Goal: Check status: Check status

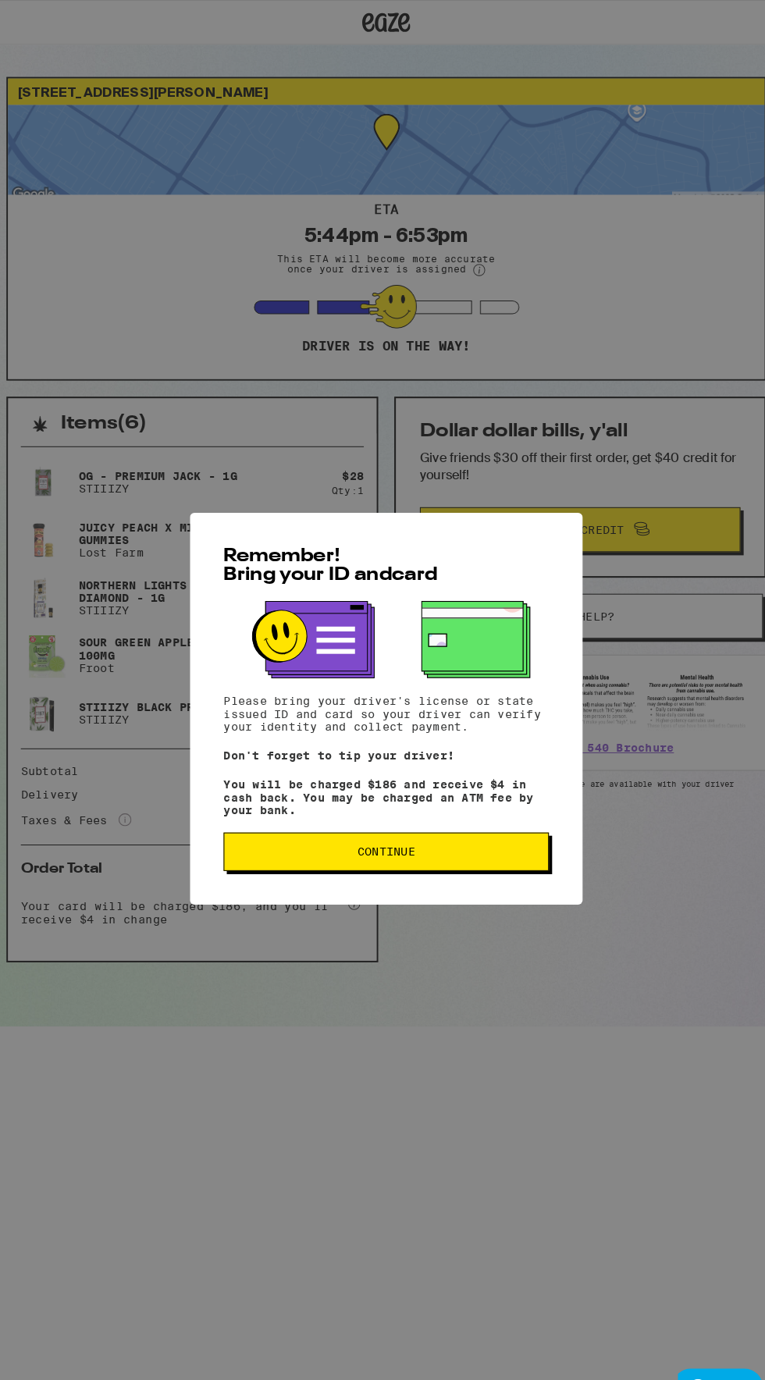
click at [350, 845] on button "Continue" at bounding box center [382, 829] width 317 height 37
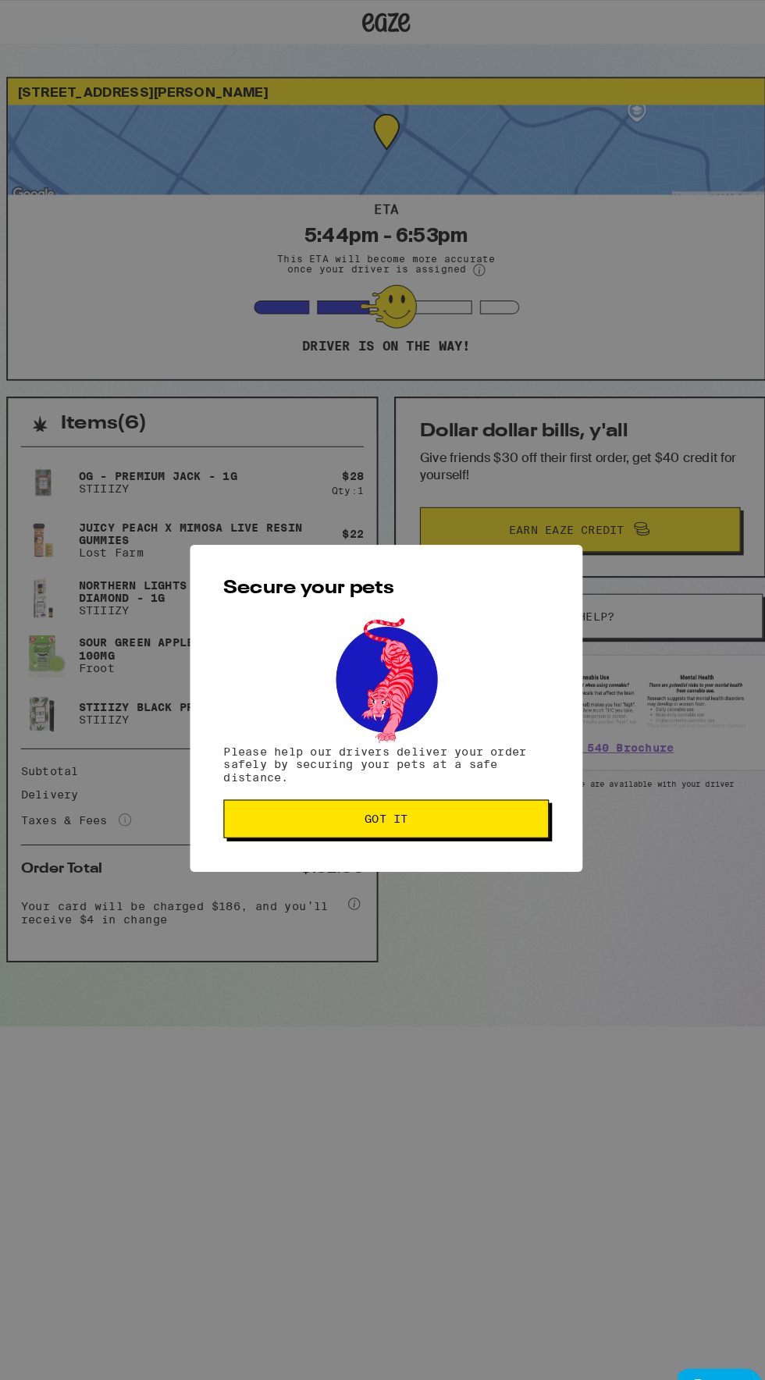
click at [448, 799] on span "Got it" at bounding box center [382, 797] width 290 height 11
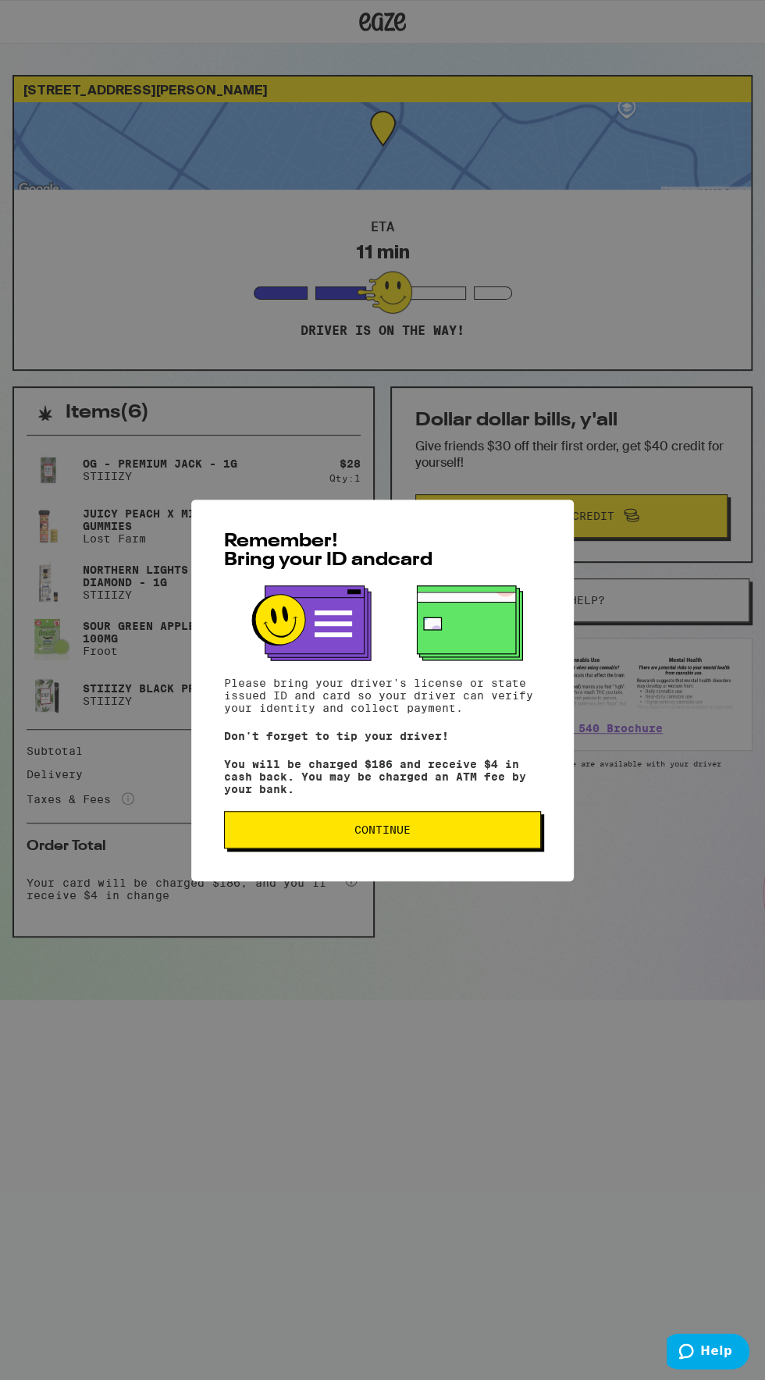
click at [433, 835] on span "Continue" at bounding box center [382, 829] width 290 height 11
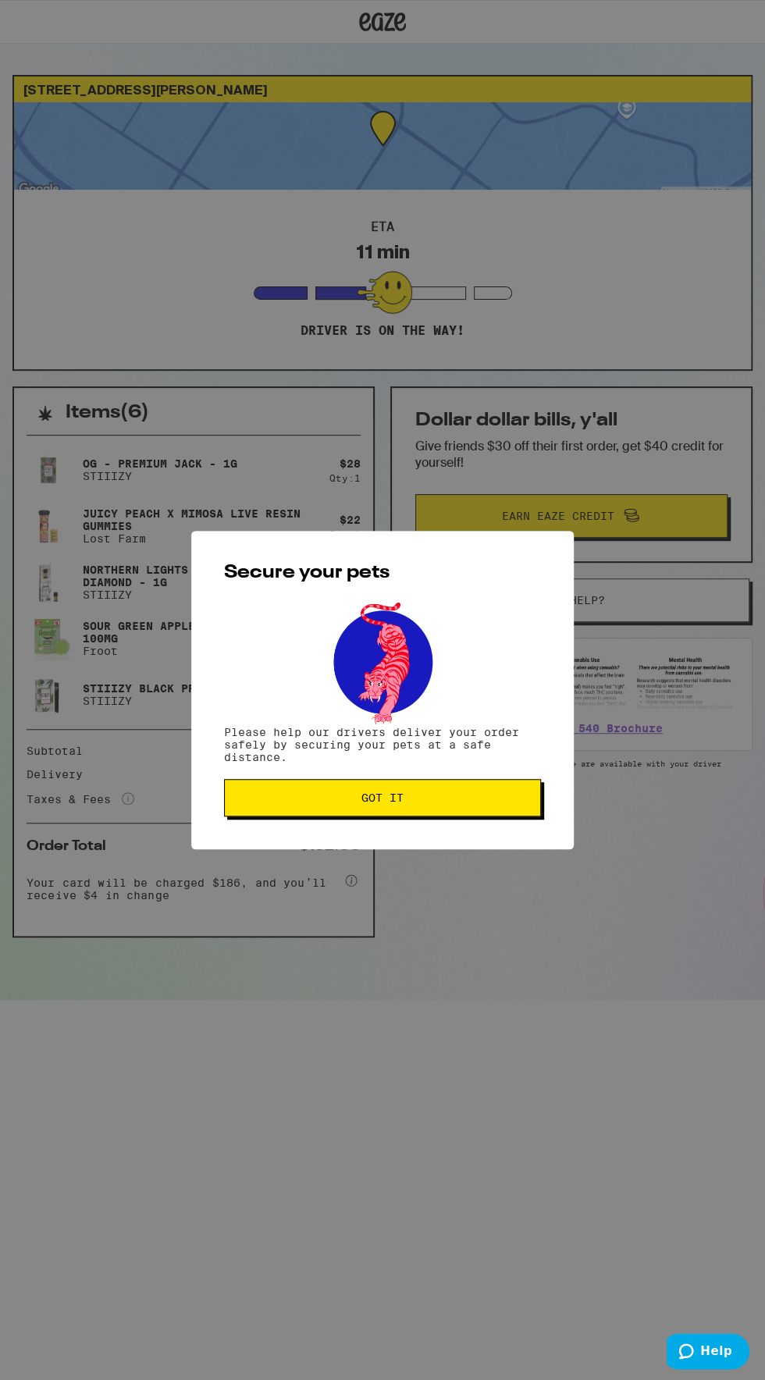
click at [456, 800] on span "Got it" at bounding box center [382, 797] width 290 height 11
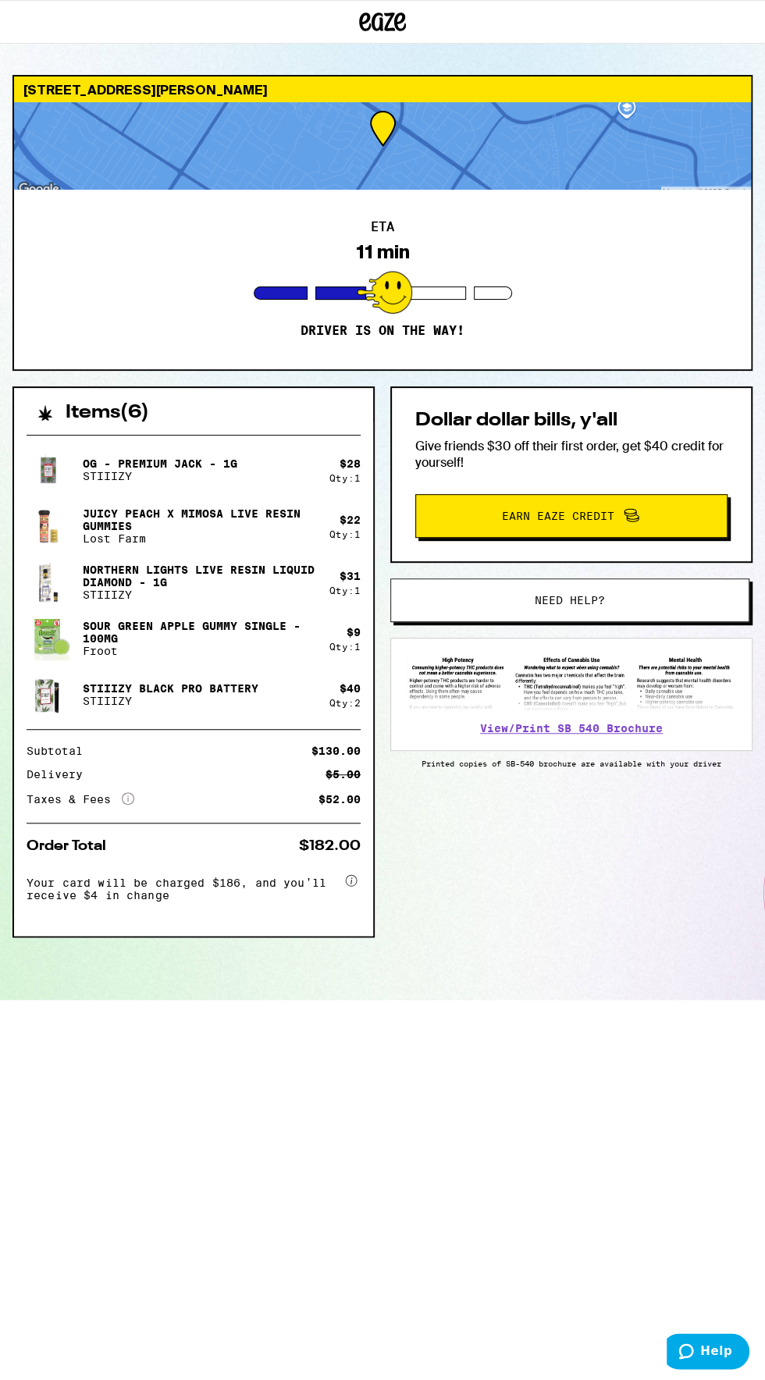
click at [63, 369] on div "4261 Stevenson Blvd Fremont 94538 ETA 11 min Driver is on the way!" at bounding box center [382, 223] width 740 height 296
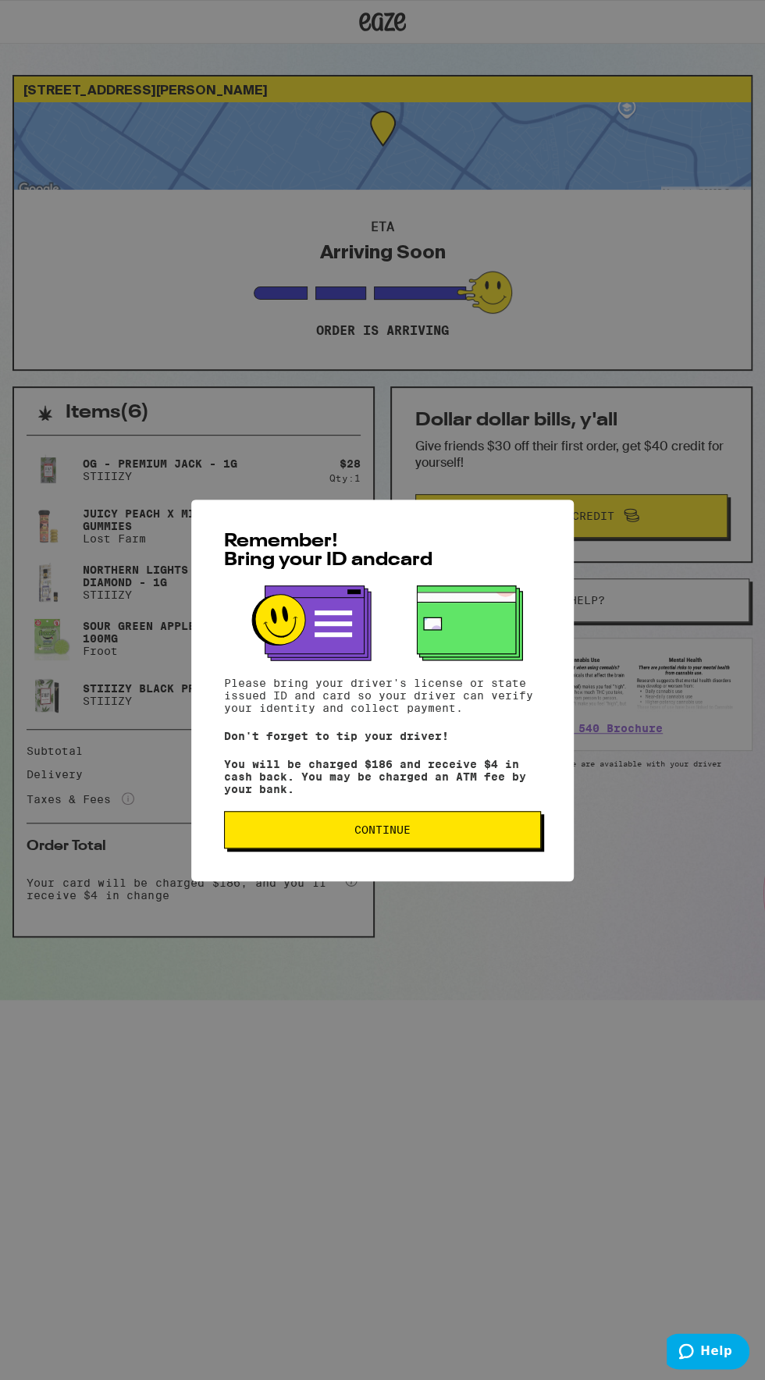
click at [385, 835] on span "Continue" at bounding box center [382, 829] width 56 height 11
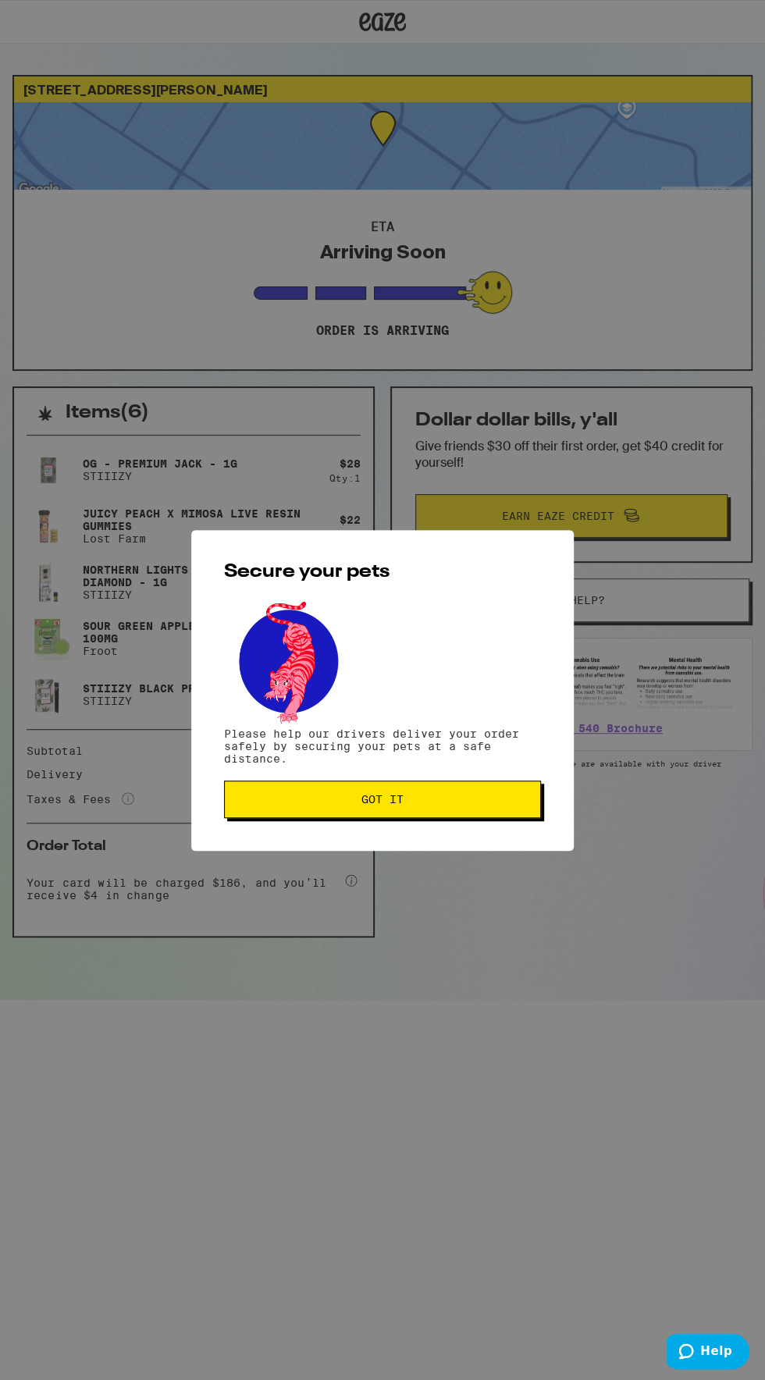
click at [389, 795] on span "Got it" at bounding box center [382, 799] width 42 height 11
